Goal: Task Accomplishment & Management: Manage account settings

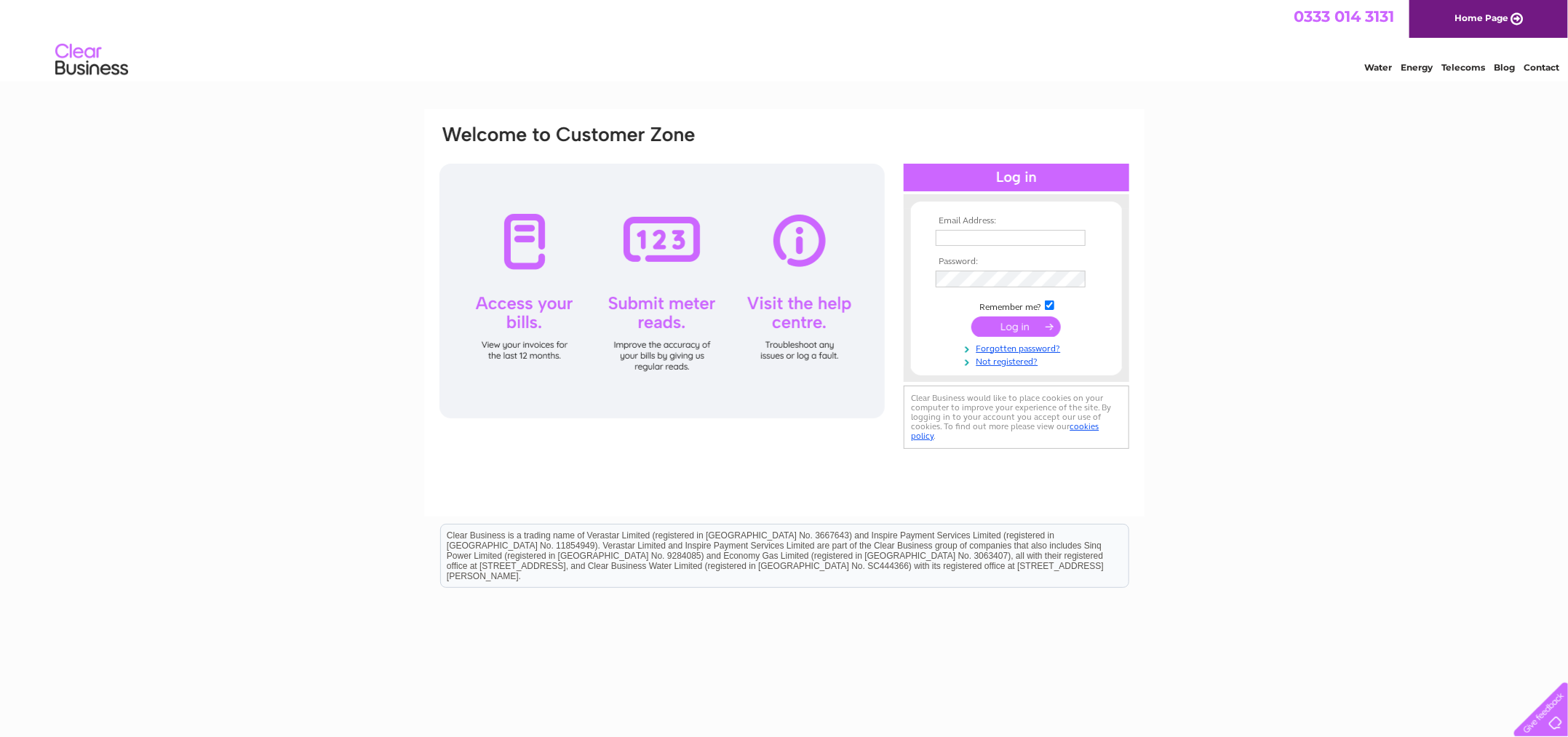
type input "[EMAIL_ADDRESS][DOMAIN_NAME]"
click at [1034, 326] on input "submit" at bounding box center [1015, 326] width 90 height 20
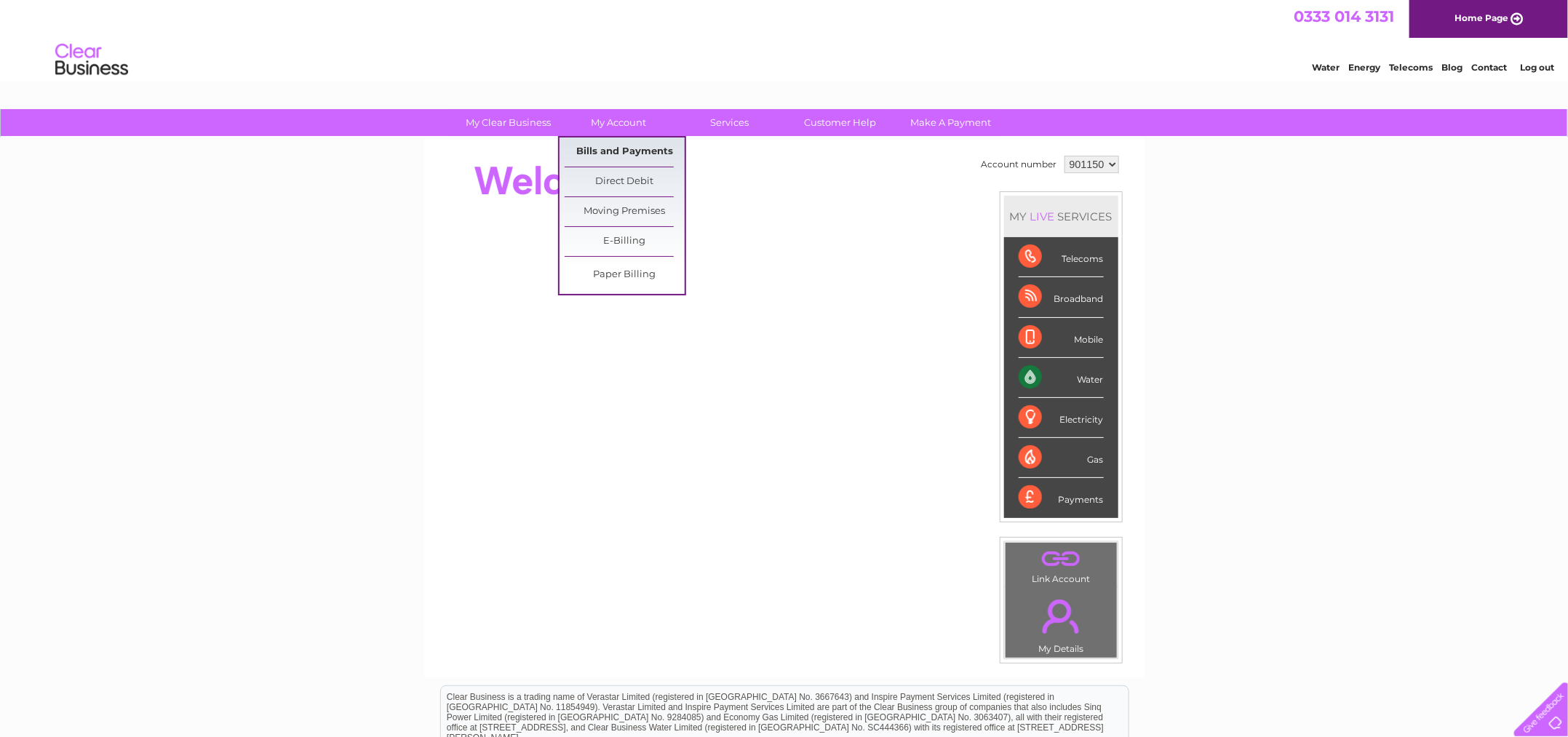
click at [624, 152] on link "Bills and Payments" at bounding box center [624, 152] width 120 height 29
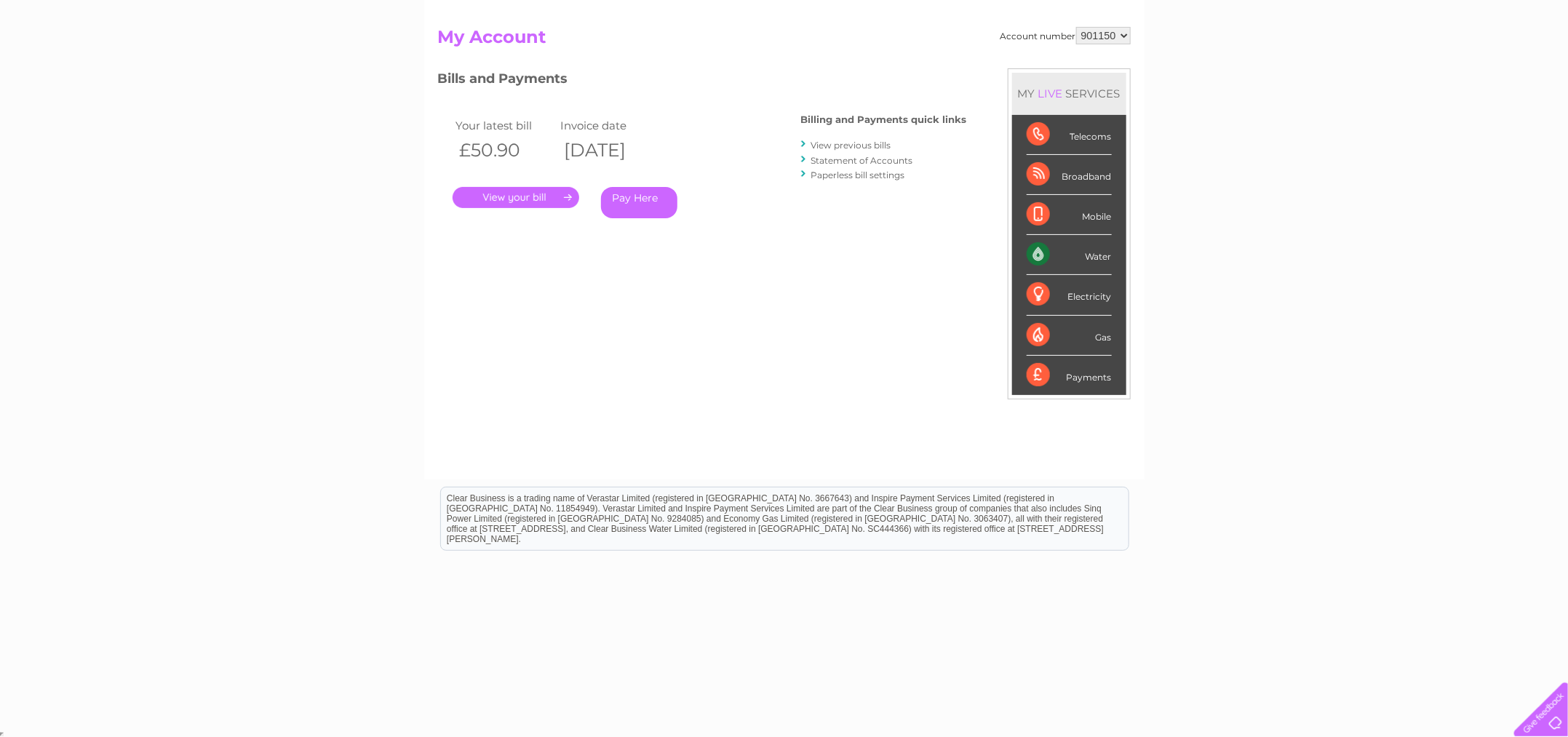
scroll to position [142, 0]
click at [531, 200] on link "." at bounding box center [515, 195] width 127 height 21
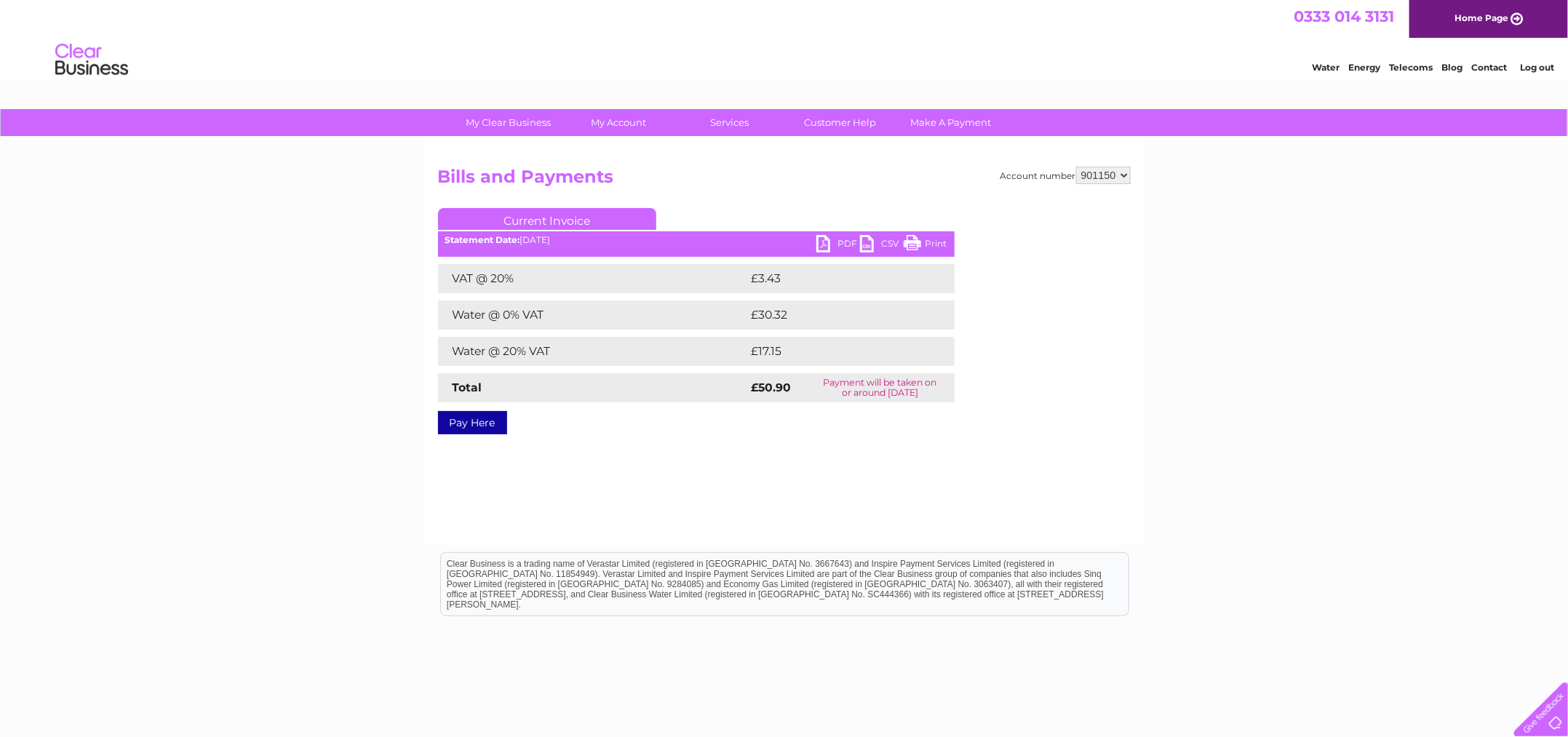
drag, startPoint x: 1339, startPoint y: 336, endPoint x: 1005, endPoint y: 304, distance: 335.5
click at [1330, 333] on div "My Clear Business Login Details My Details My Preferences Link Account My Accou…" at bounding box center [784, 451] width 1568 height 685
click at [832, 241] on link "PDF" at bounding box center [838, 245] width 43 height 21
